Goal: Task Accomplishment & Management: Use online tool/utility

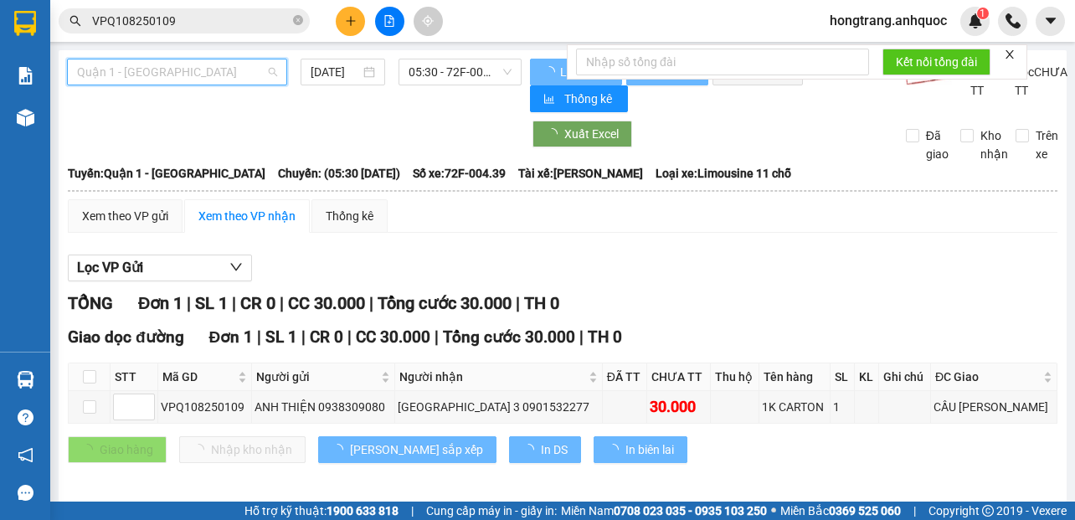
click at [127, 79] on span "Quận 1 - [GEOGRAPHIC_DATA]" at bounding box center [177, 71] width 200 height 25
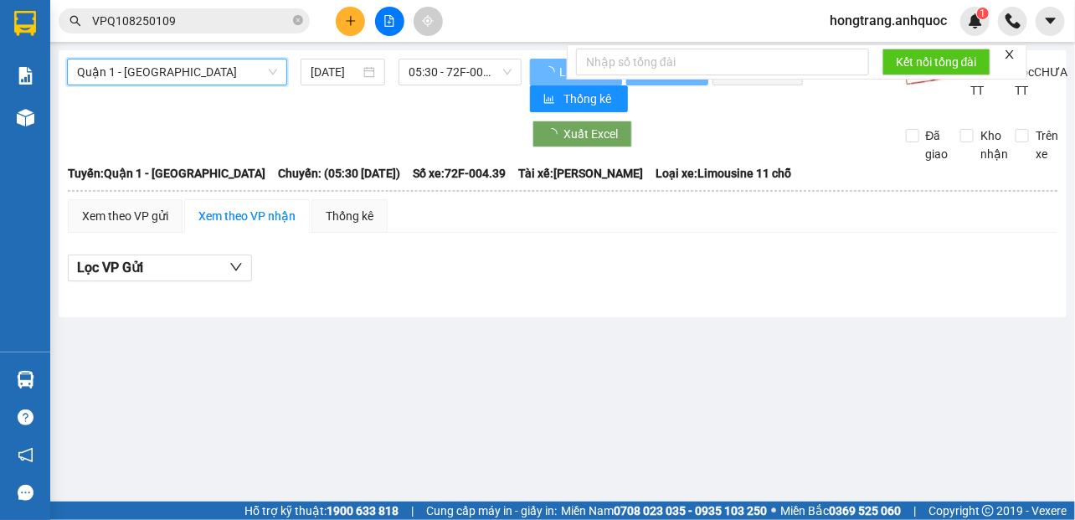
click at [141, 66] on span "Quận 1 - [GEOGRAPHIC_DATA]" at bounding box center [177, 71] width 200 height 25
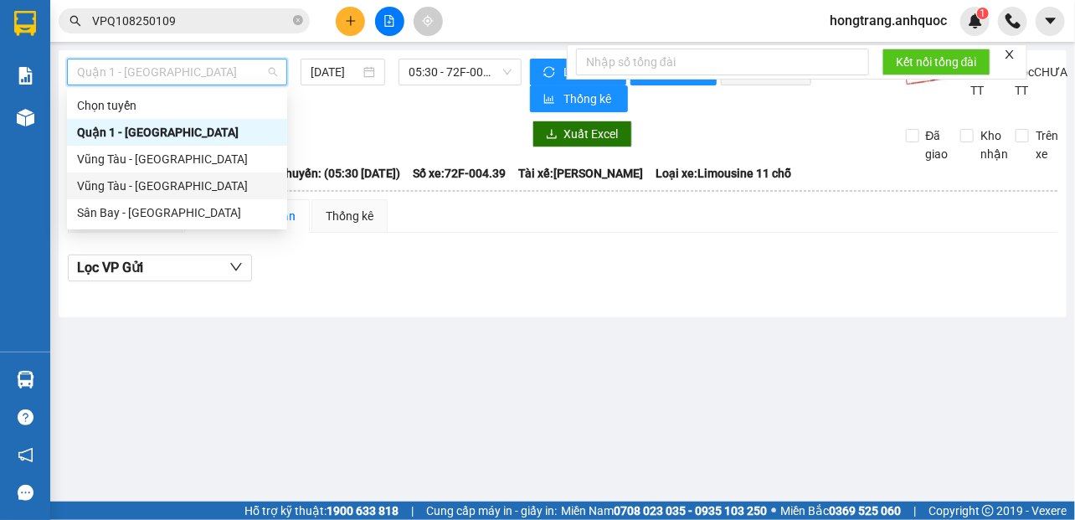
click at [122, 180] on div "Vũng Tàu - [GEOGRAPHIC_DATA]" at bounding box center [177, 186] width 200 height 18
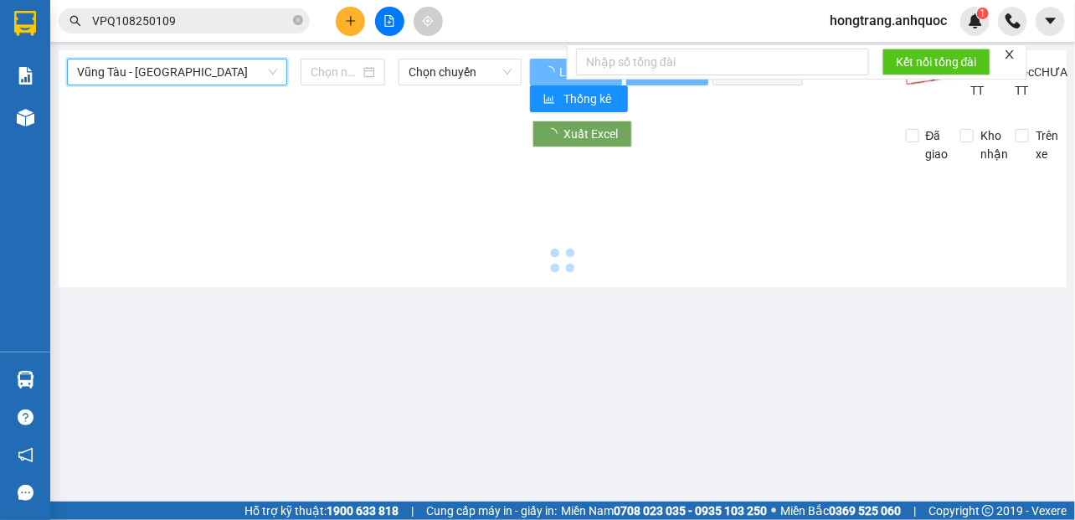
type input "[DATE]"
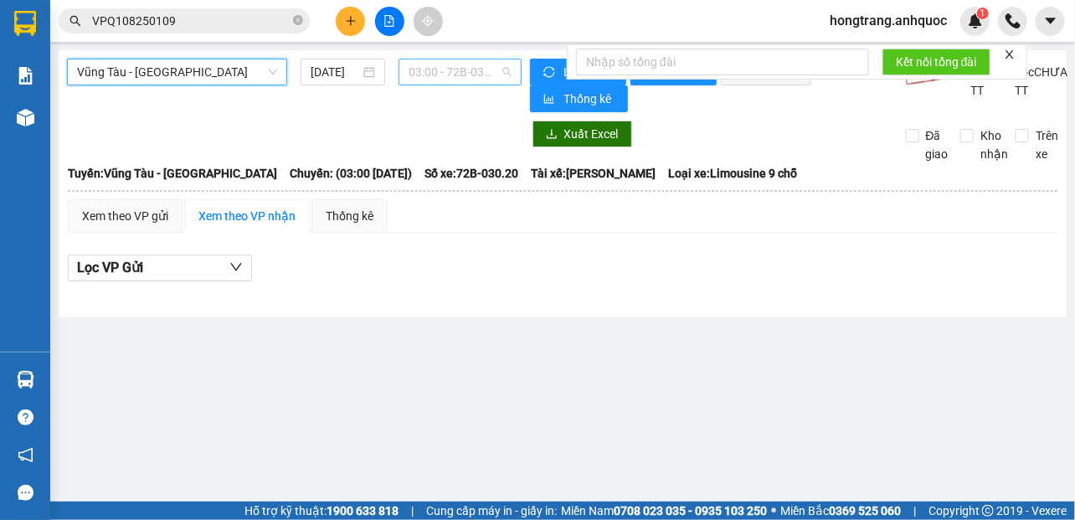
click at [415, 68] on span "03:00 - 72B-030.20" at bounding box center [460, 71] width 103 height 25
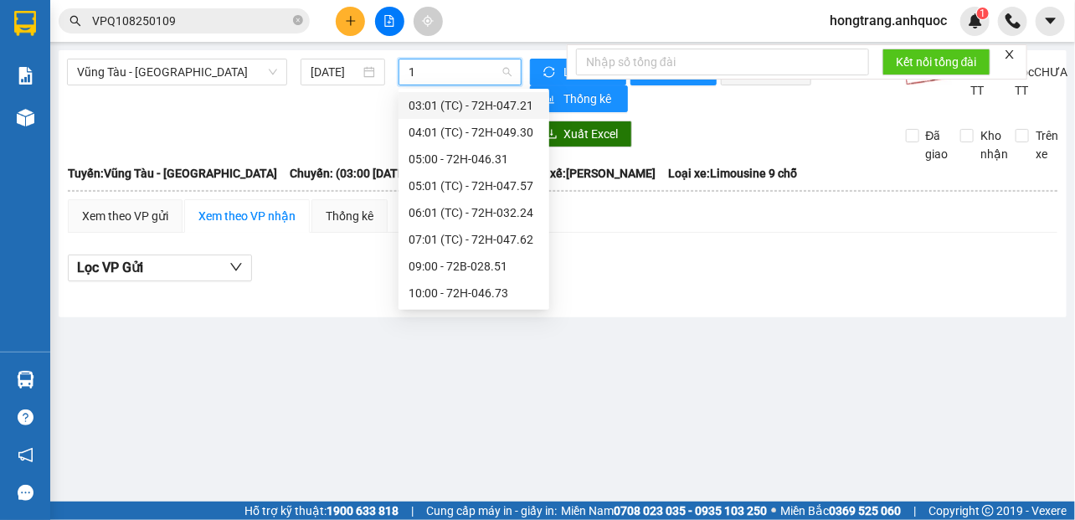
type input "19"
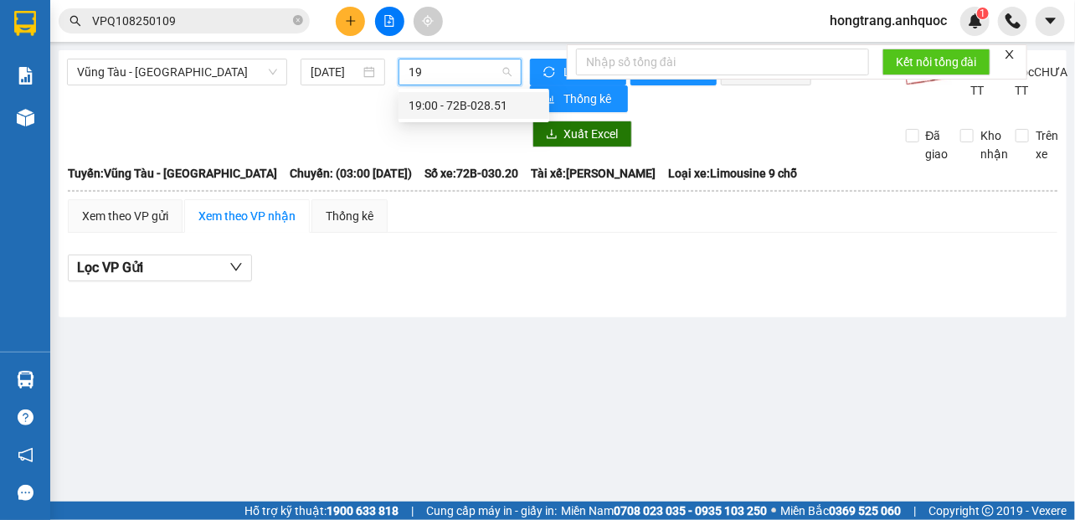
click at [424, 99] on div "19:00 - 72B-028.51" at bounding box center [474, 105] width 131 height 18
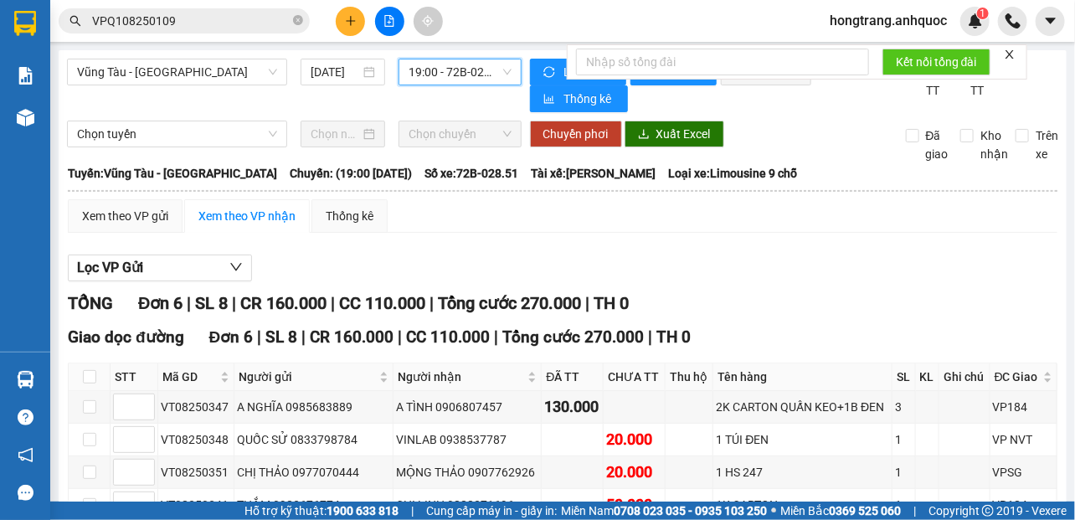
scroll to position [93, 0]
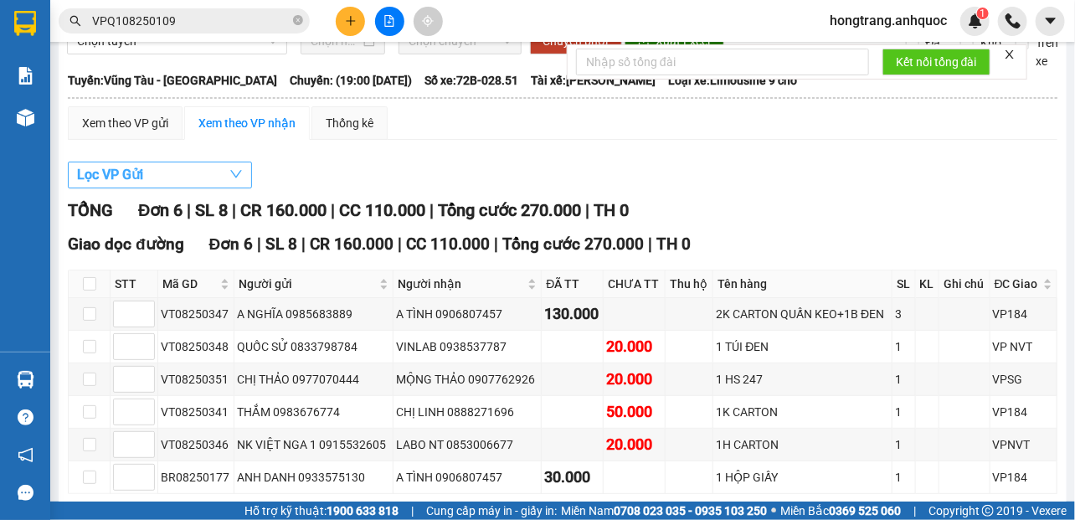
click at [131, 182] on span "Lọc VP Gửi" at bounding box center [110, 174] width 66 height 21
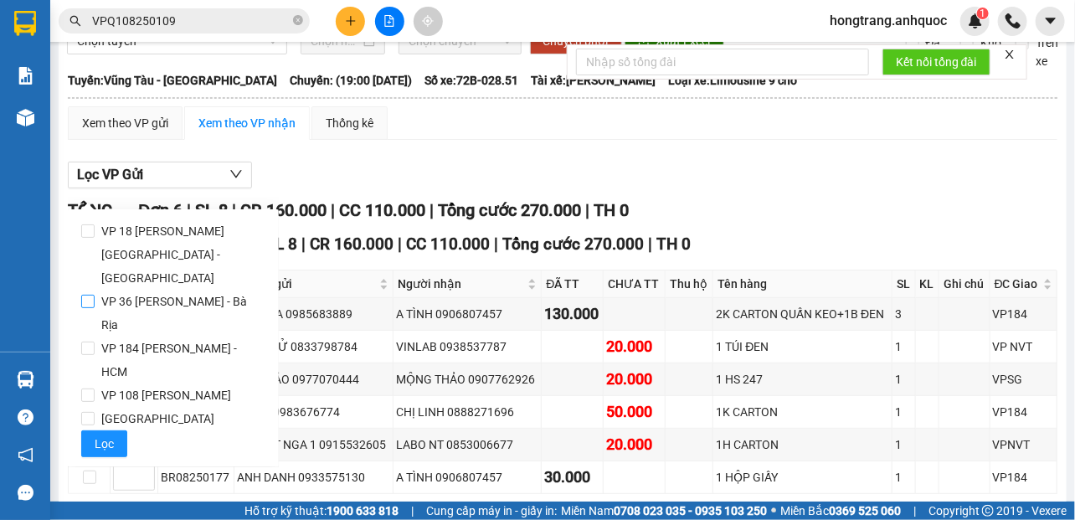
click at [142, 290] on span "VP 36 [PERSON_NAME] - Bà Rịa" at bounding box center [180, 313] width 171 height 47
click at [95, 295] on input "VP 36 [PERSON_NAME] - Bà Rịa" at bounding box center [87, 301] width 13 height 13
checkbox input "true"
click at [90, 430] on button "Lọc" at bounding box center [104, 443] width 46 height 27
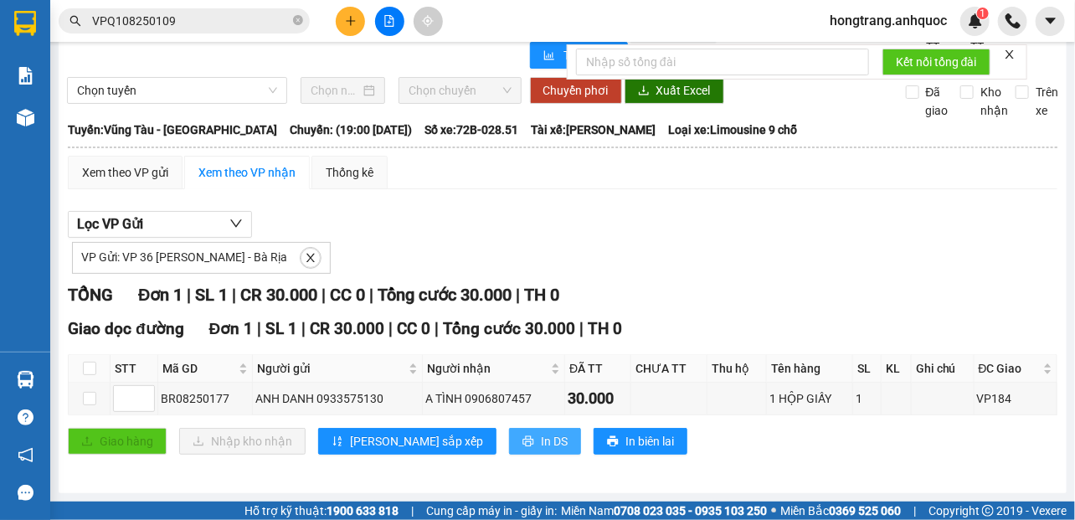
click at [541, 442] on span "In DS" at bounding box center [554, 441] width 27 height 18
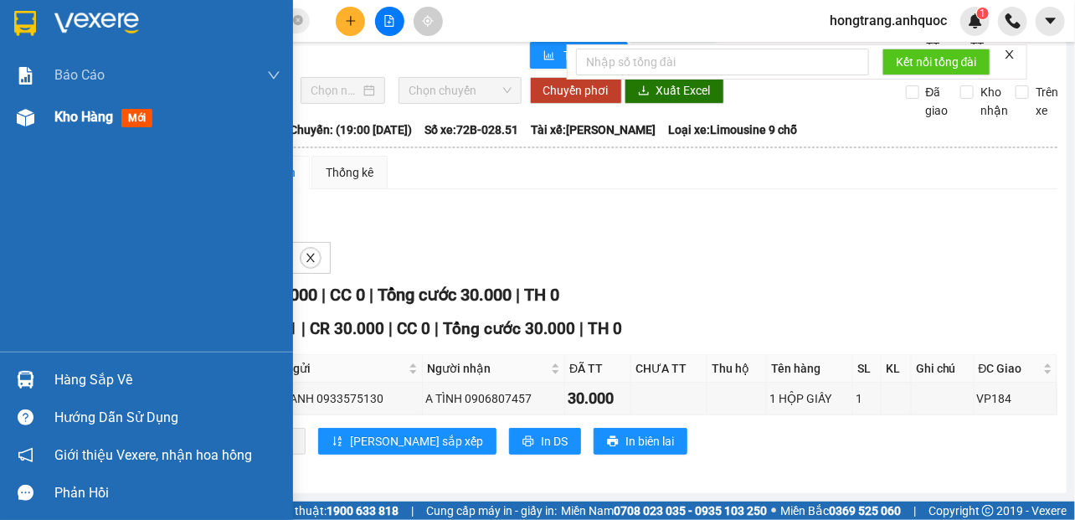
click at [21, 117] on img at bounding box center [26, 118] width 18 height 18
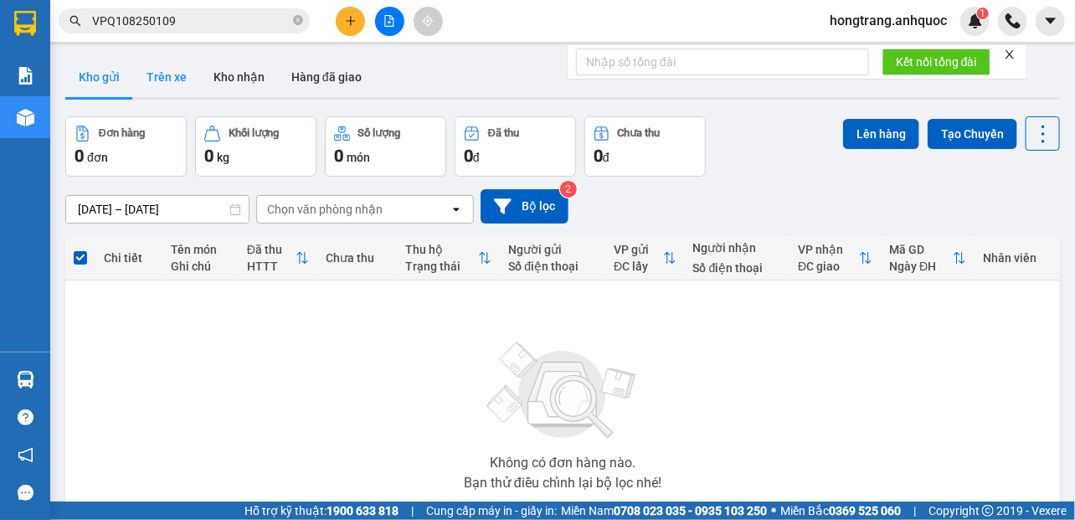
click at [182, 73] on button "Trên xe" at bounding box center [166, 77] width 67 height 40
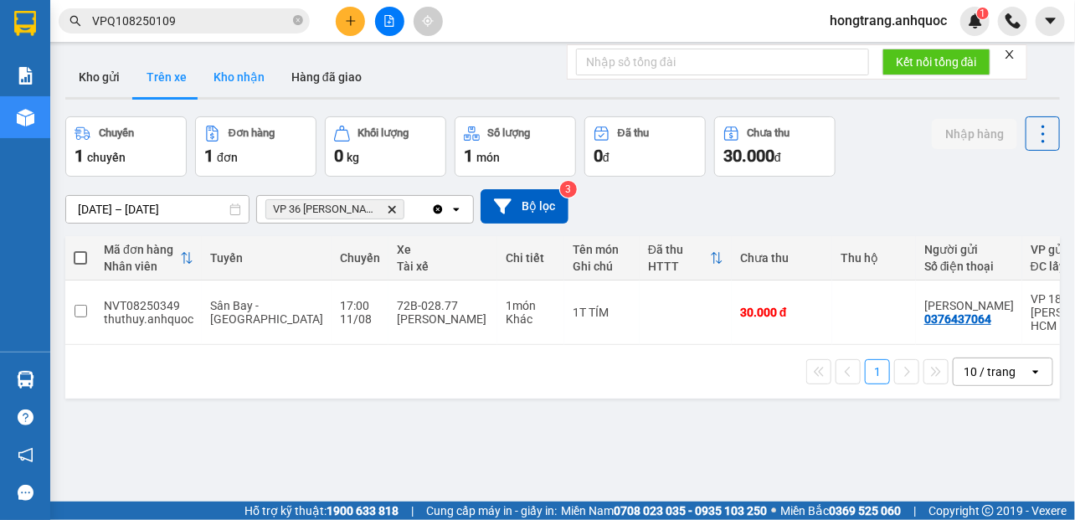
click at [243, 83] on button "Kho nhận" at bounding box center [239, 77] width 78 height 40
type input "[DATE] – [DATE]"
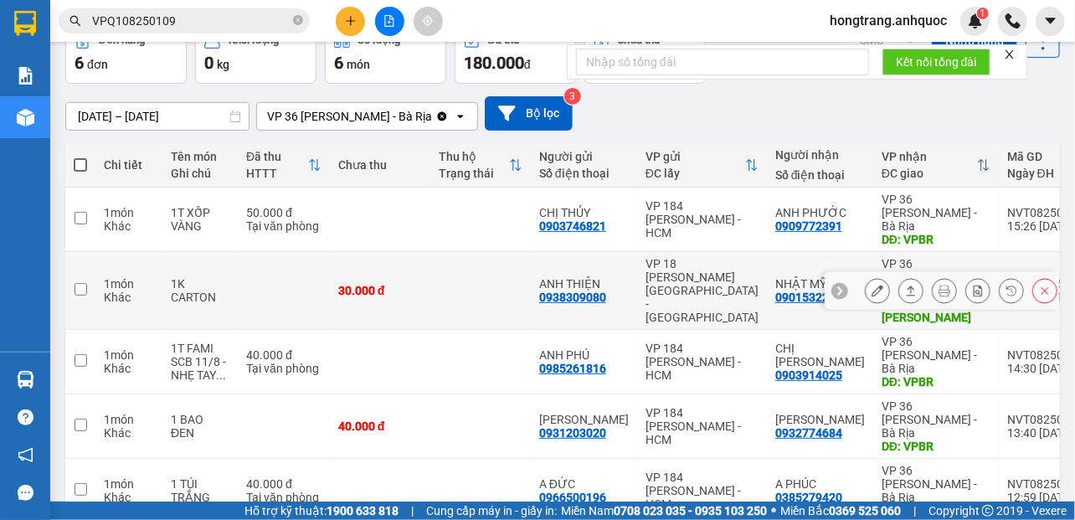
scroll to position [159, 0]
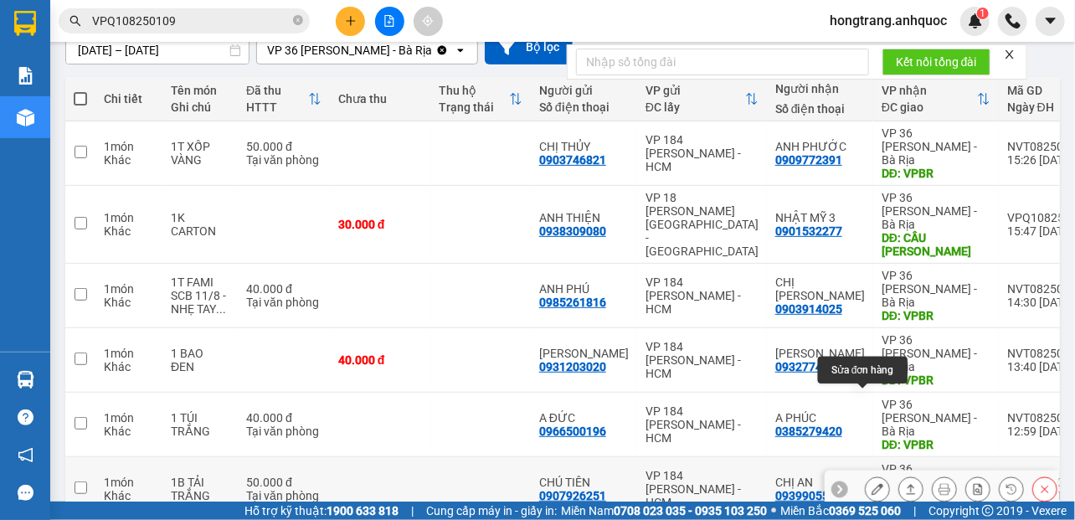
click at [871, 483] on icon at bounding box center [877, 489] width 12 height 12
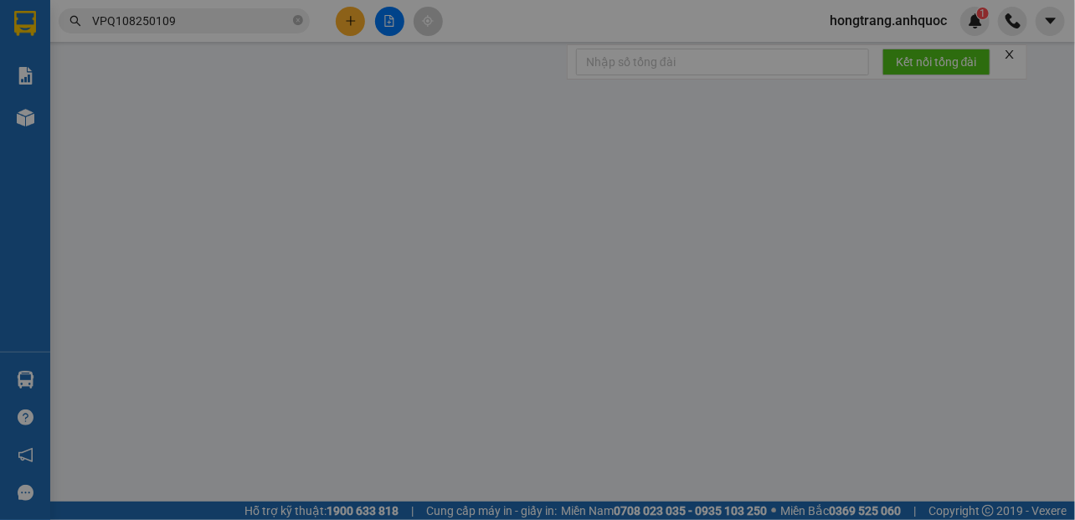
type input "0907926251"
type input "CHÚ TIÊN"
type input "0939905511"
type input "CHỊ AN"
type input "VPBR"
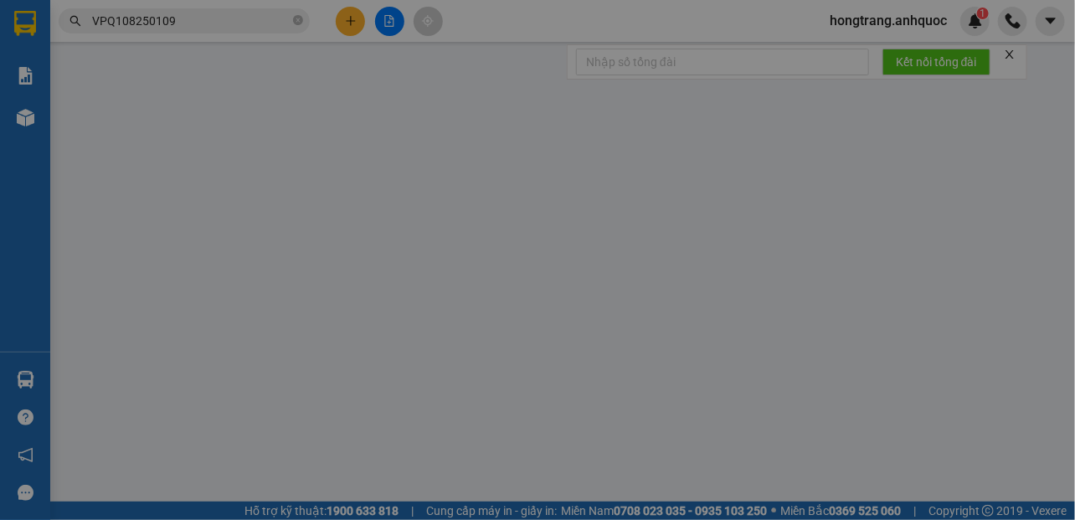
type input "TM 11/8 VP184 HẢO"
type input "50.000"
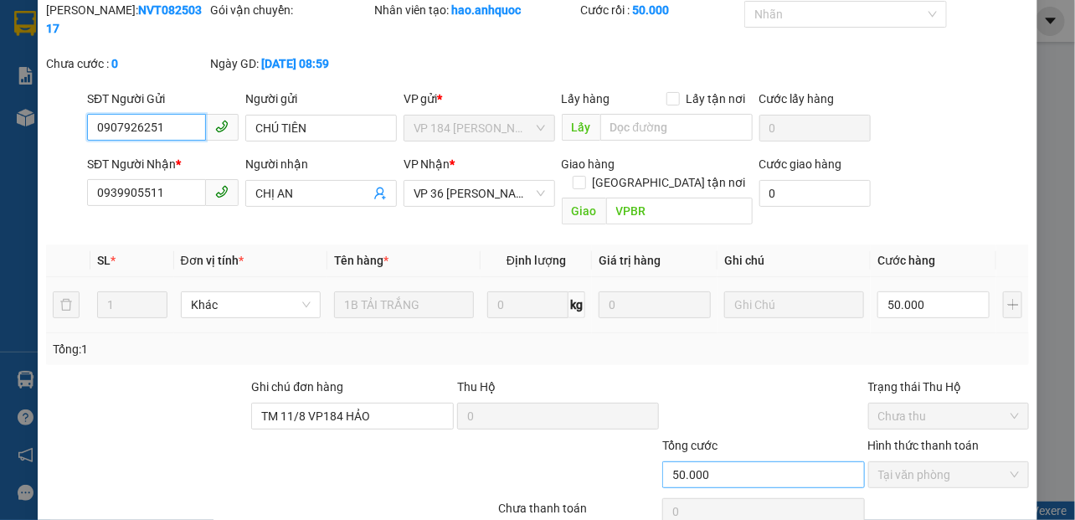
scroll to position [121, 0]
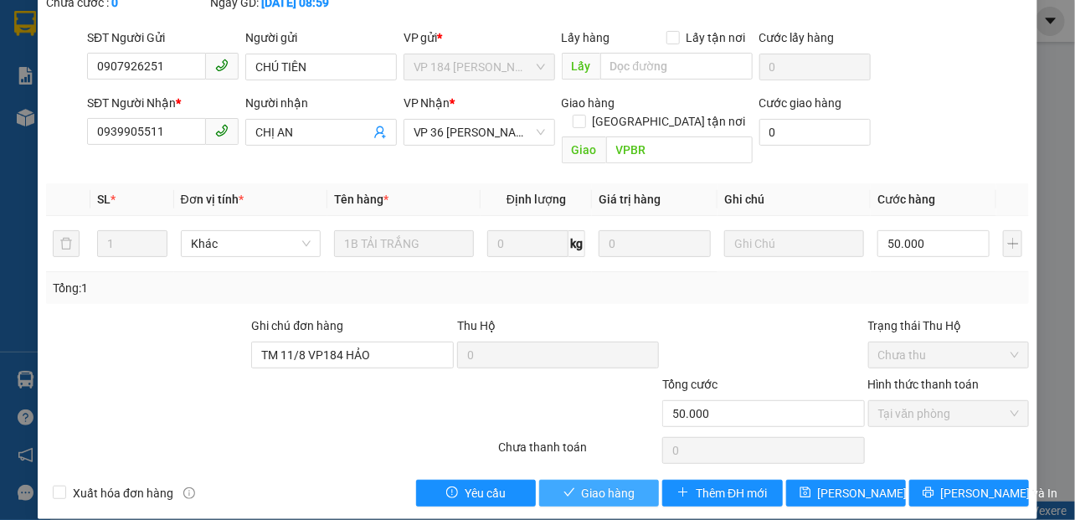
click at [555, 480] on button "Giao hàng" at bounding box center [599, 493] width 120 height 27
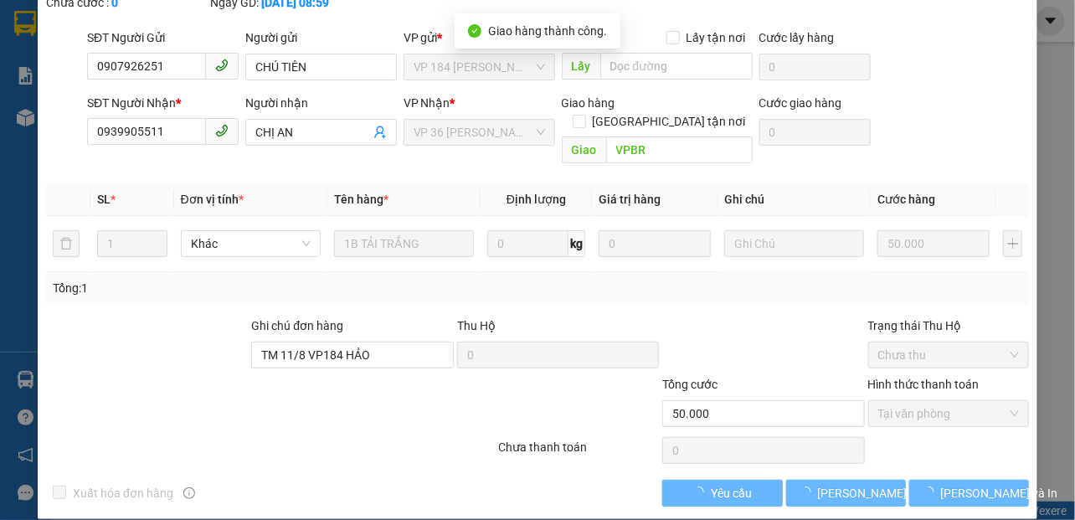
scroll to position [139, 0]
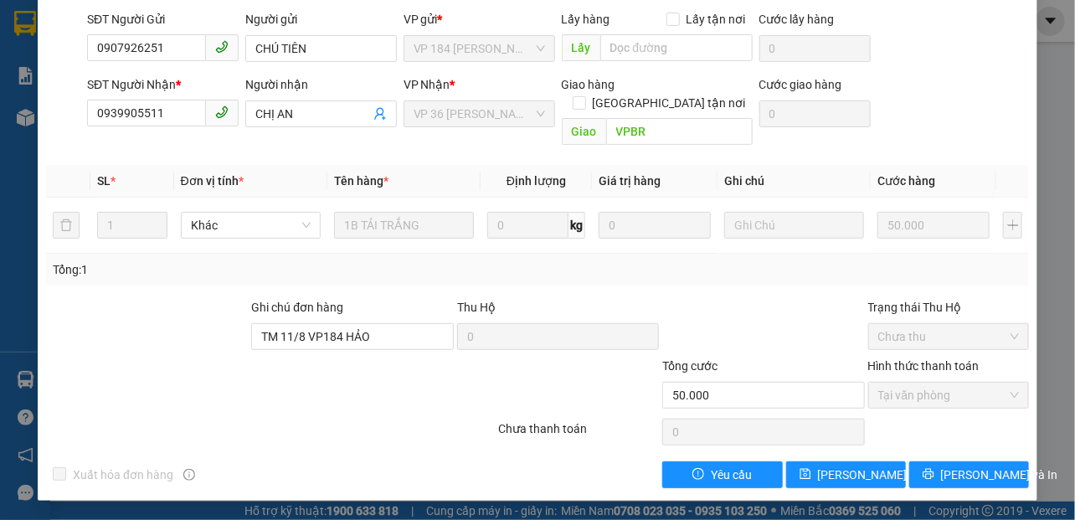
click at [127, 316] on div at bounding box center [146, 327] width 205 height 59
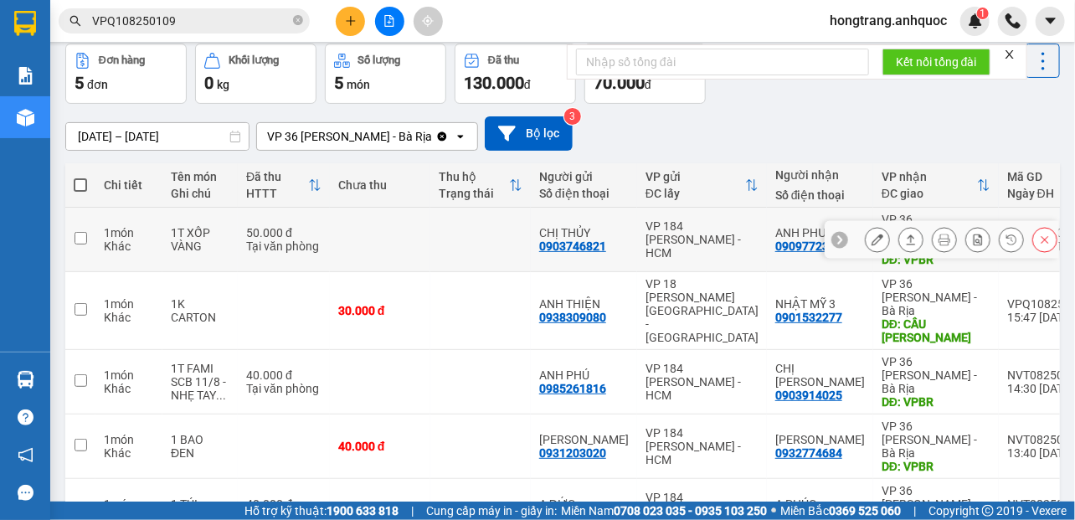
scroll to position [93, 0]
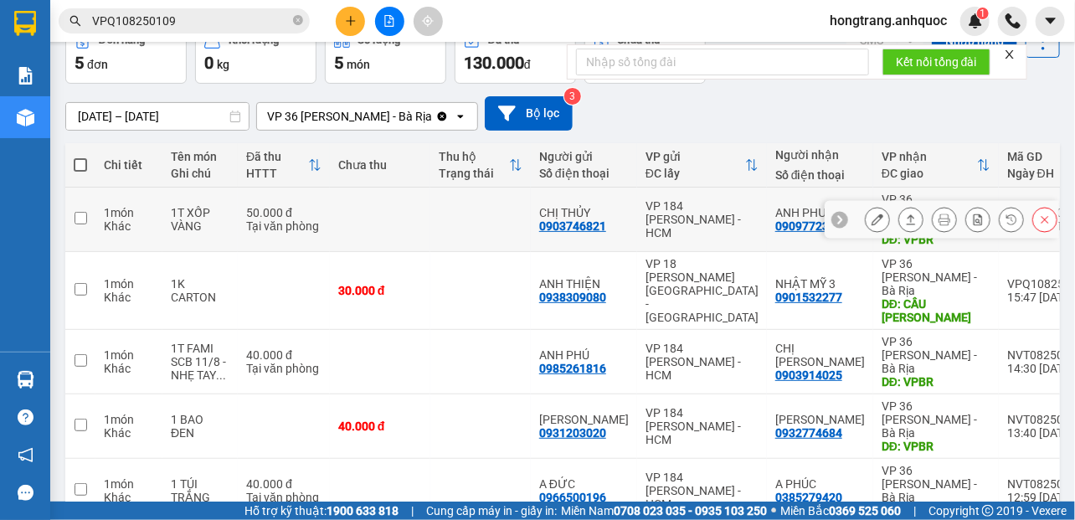
click at [871, 213] on icon at bounding box center [877, 219] width 12 height 12
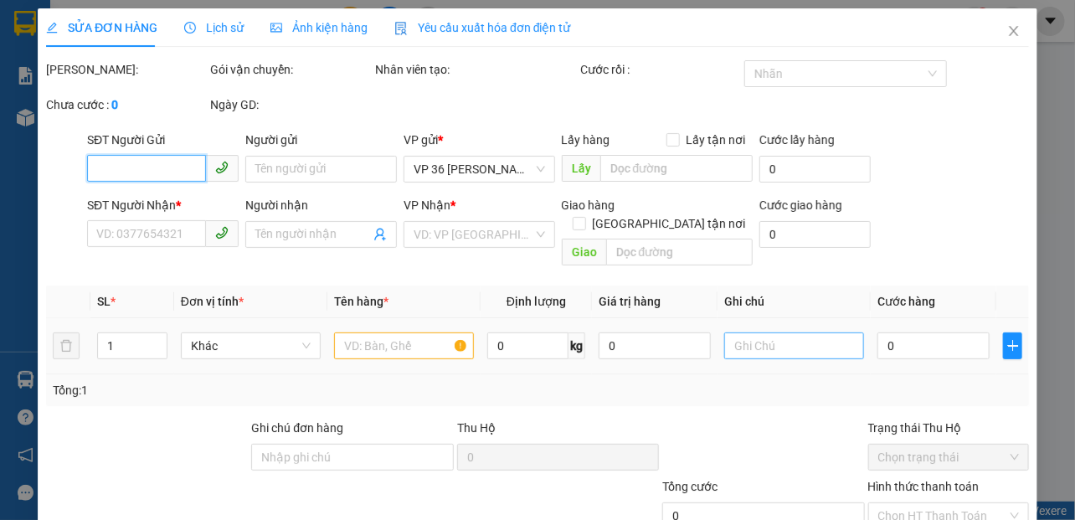
type input "0903746821"
type input "CHỊ THỦY"
type input "0909772391"
type input "ANH PHƯỚC"
type input "VPBR"
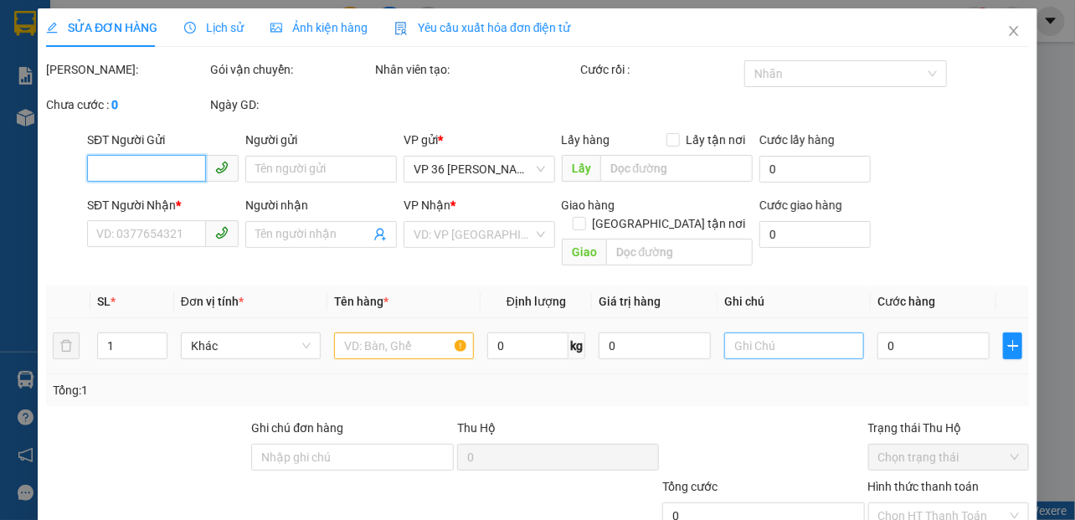
type input "TM 11/8 THỦY"
type input "50.000"
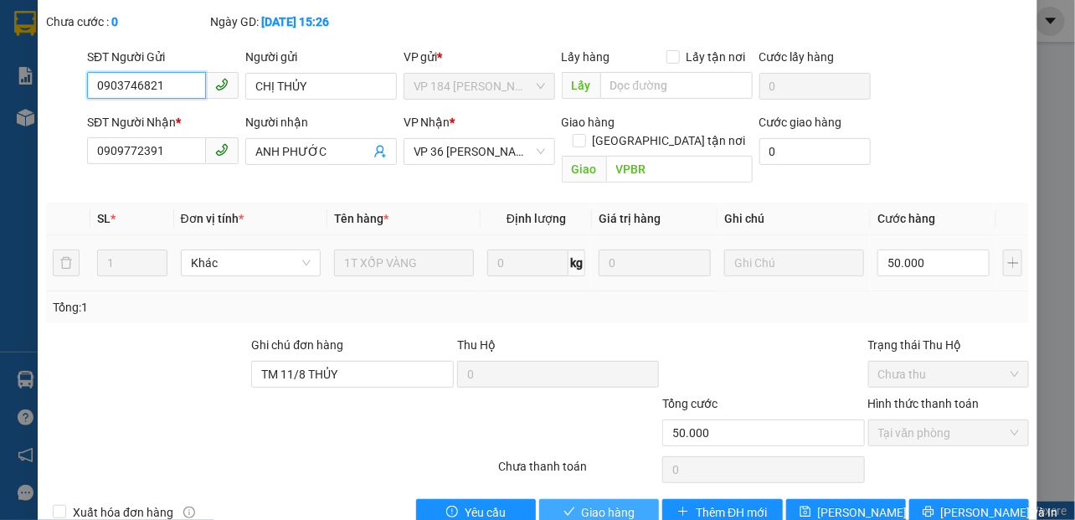
scroll to position [121, 0]
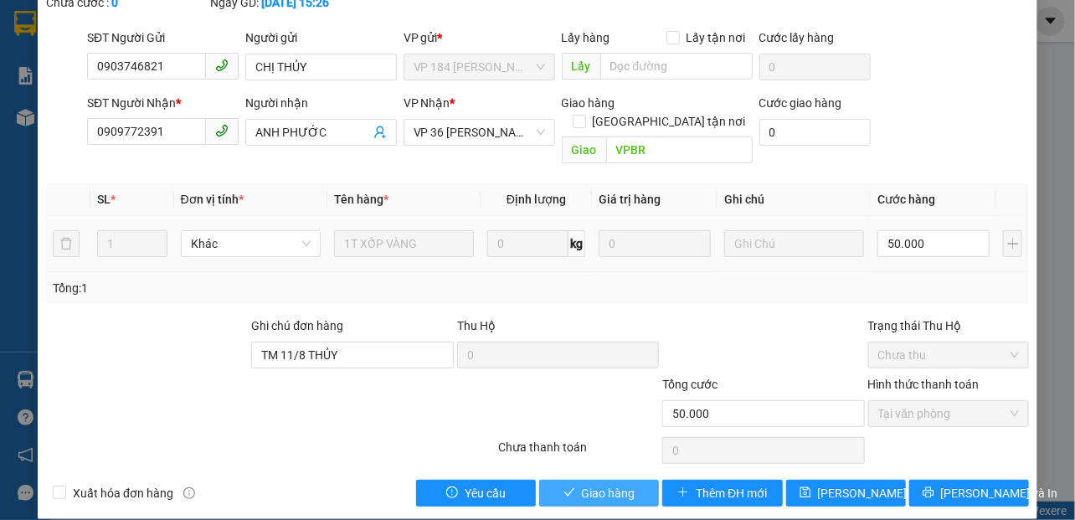
click at [606, 484] on span "Giao hàng" at bounding box center [609, 493] width 54 height 18
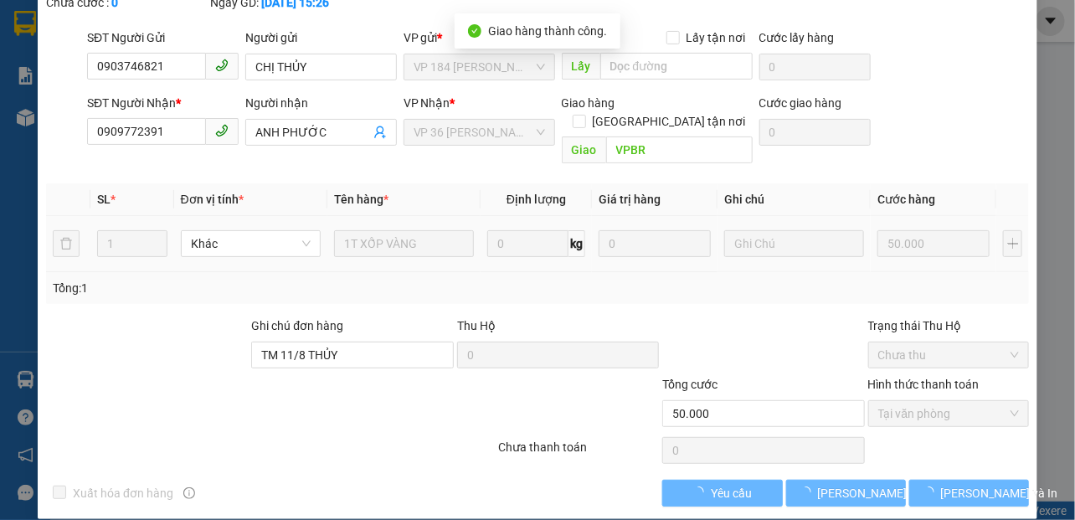
scroll to position [139, 0]
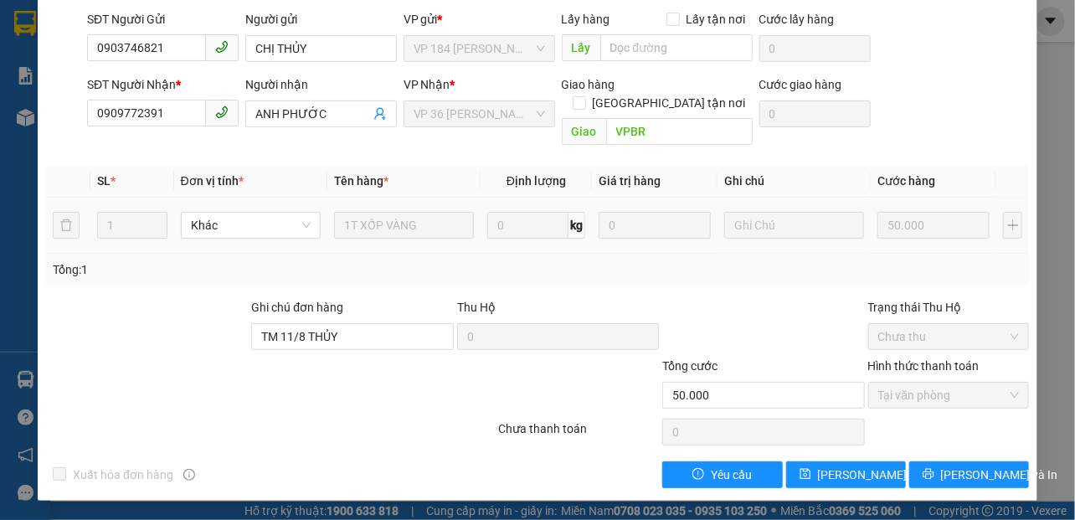
drag, startPoint x: 110, startPoint y: 323, endPoint x: 384, endPoint y: 90, distance: 359.8
click at [110, 321] on div at bounding box center [146, 327] width 205 height 59
